Goal: Information Seeking & Learning: Learn about a topic

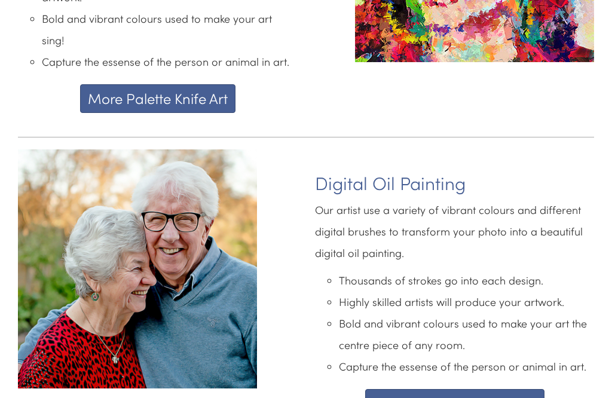
scroll to position [2610, 0]
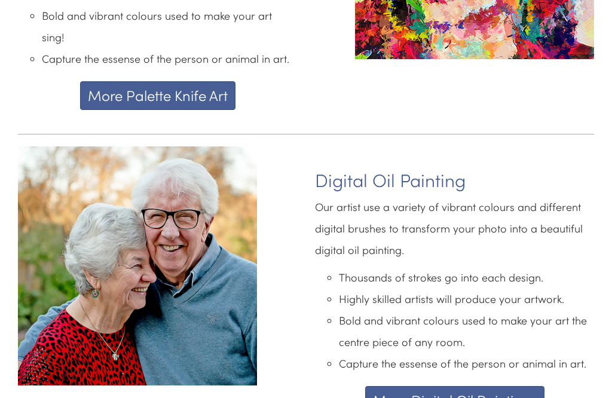
click at [434, 386] on button "More Digital Oil Paintings" at bounding box center [454, 400] width 179 height 29
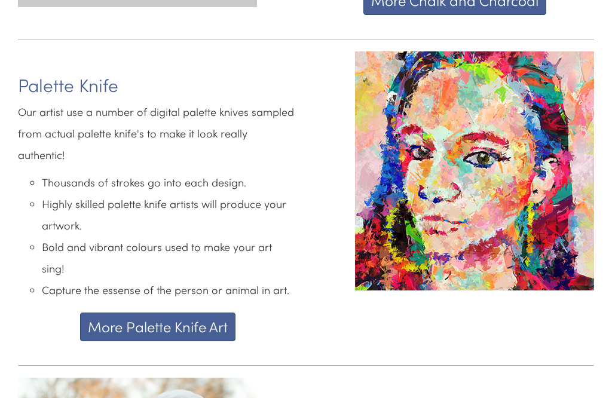
scroll to position [2383, 0]
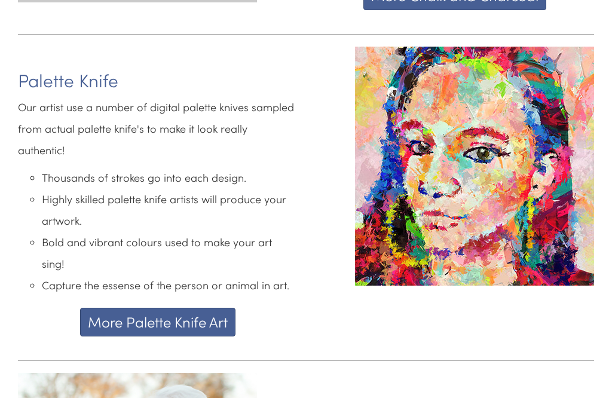
click at [208, 308] on button "More Palette Knife Art" at bounding box center [157, 322] width 155 height 29
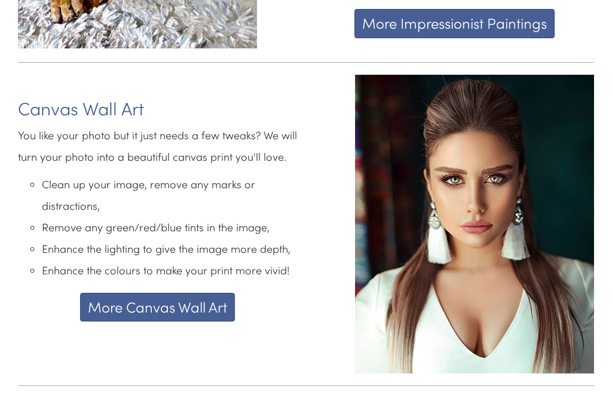
scroll to position [1747, 0]
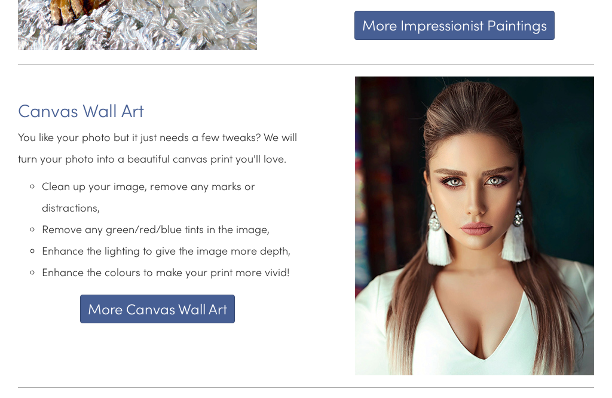
click at [202, 302] on button "More Canvas Wall Art" at bounding box center [157, 308] width 155 height 29
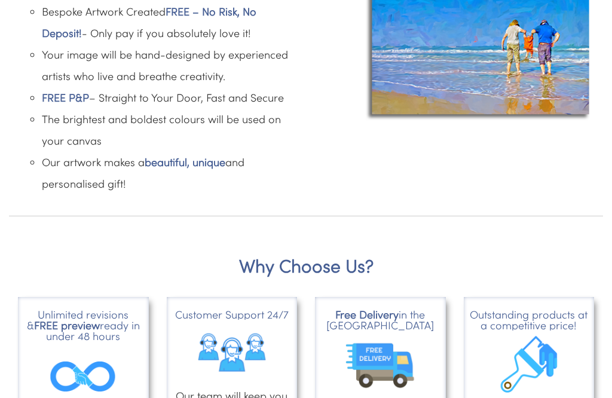
scroll to position [559, 0]
